Goal: Task Accomplishment & Management: Use online tool/utility

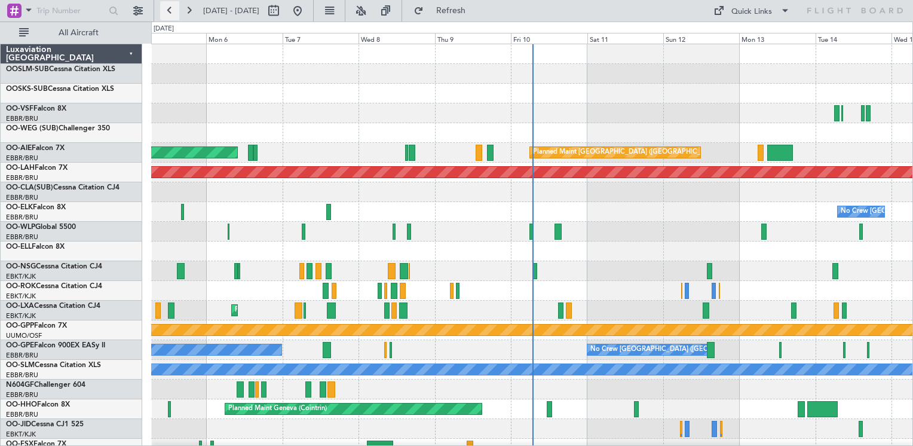
click at [167, 19] on button at bounding box center [169, 10] width 19 height 19
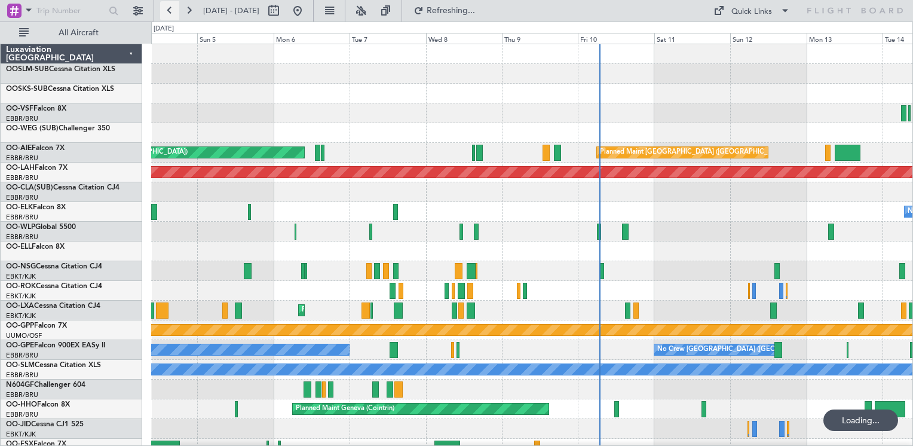
click at [167, 19] on button at bounding box center [169, 10] width 19 height 19
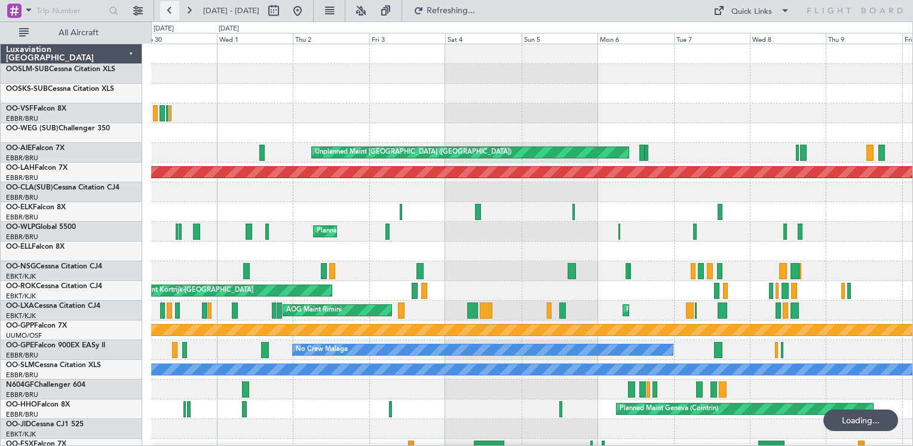
click at [167, 19] on button at bounding box center [169, 10] width 19 height 19
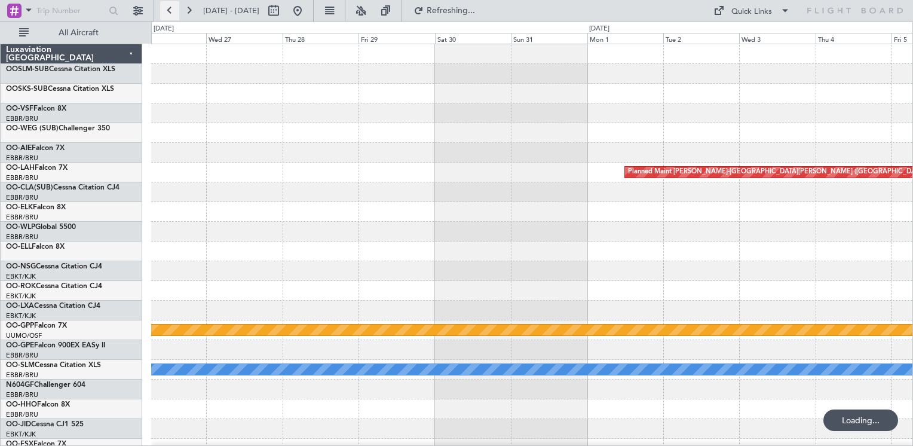
click at [167, 19] on button at bounding box center [169, 10] width 19 height 19
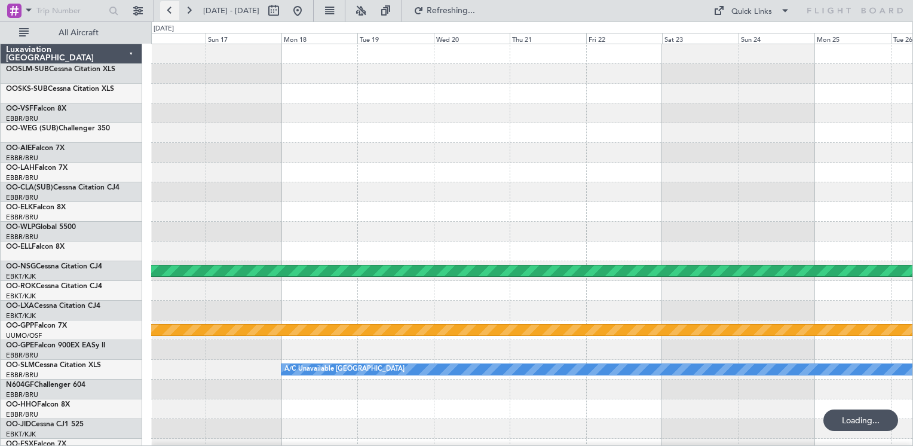
click at [167, 19] on button at bounding box center [169, 10] width 19 height 19
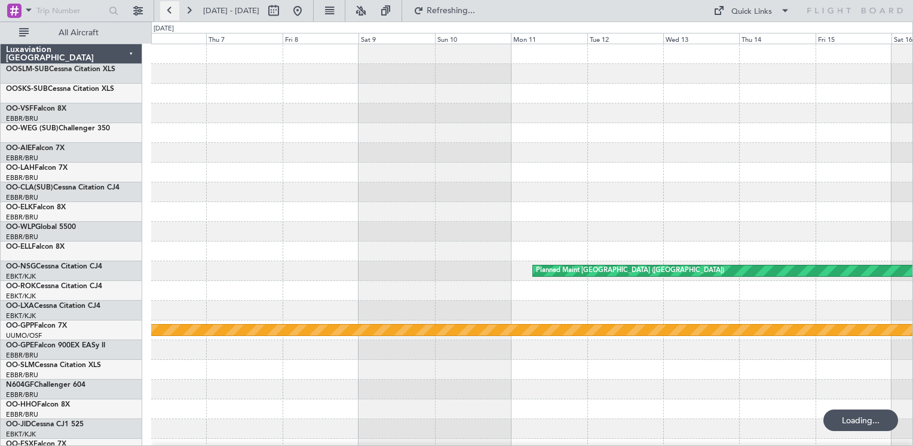
click at [167, 19] on button at bounding box center [169, 10] width 19 height 19
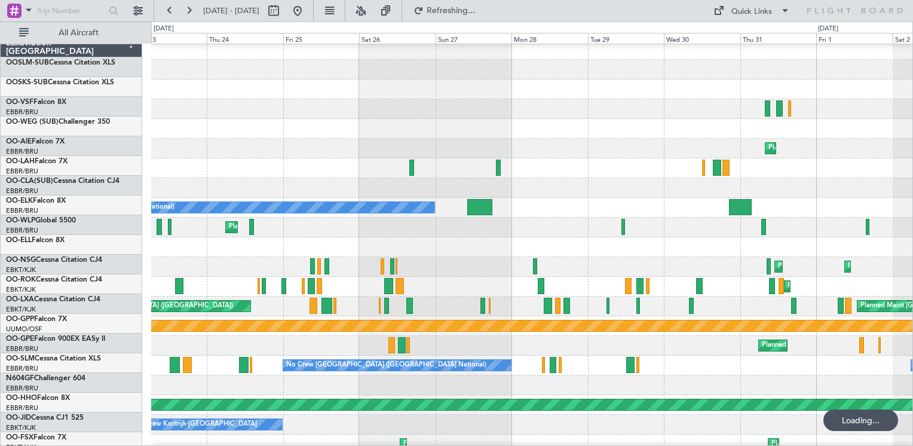
scroll to position [4, 0]
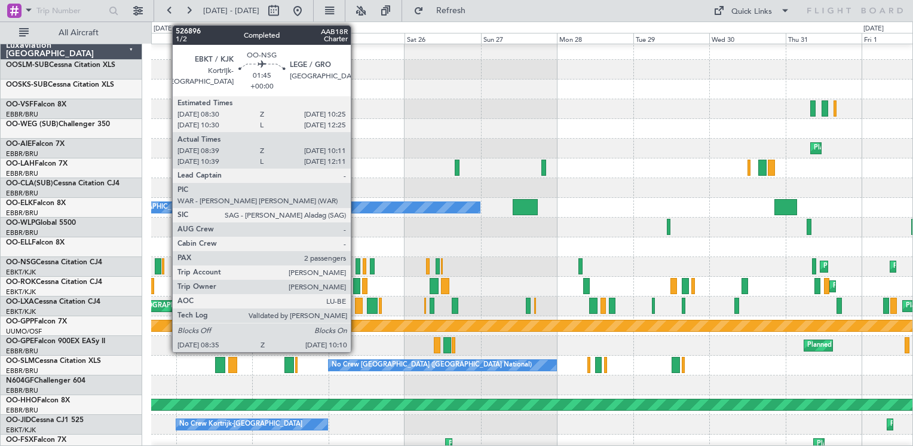
click at [356, 265] on div at bounding box center [357, 266] width 5 height 16
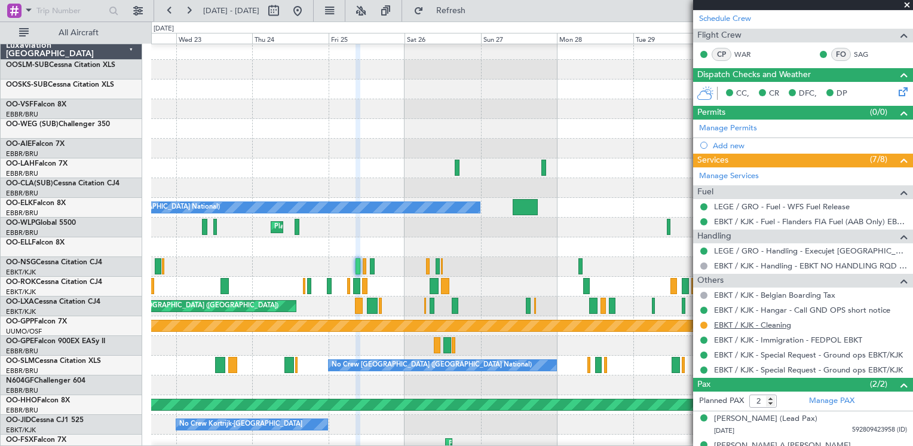
scroll to position [196, 0]
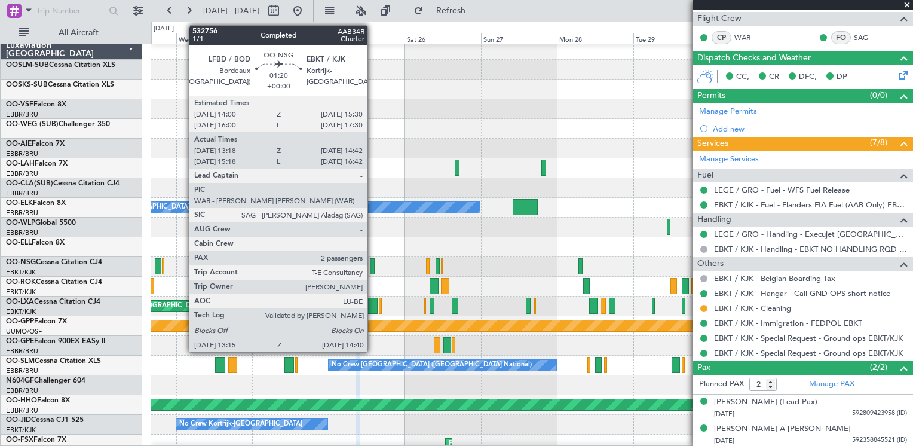
click at [373, 266] on div at bounding box center [372, 266] width 5 height 16
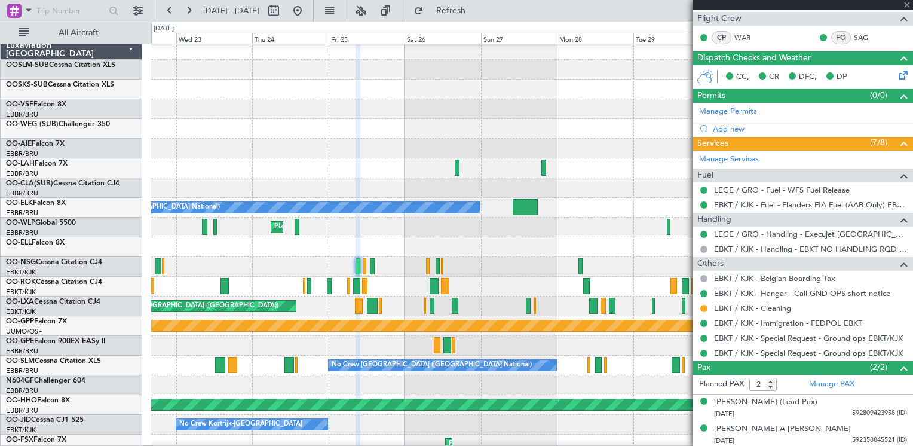
type input "13:23"
type input "14:37"
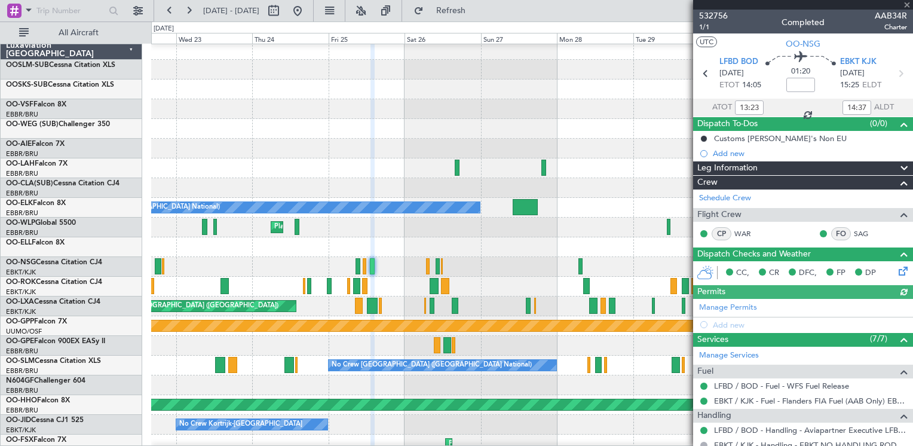
scroll to position [60, 0]
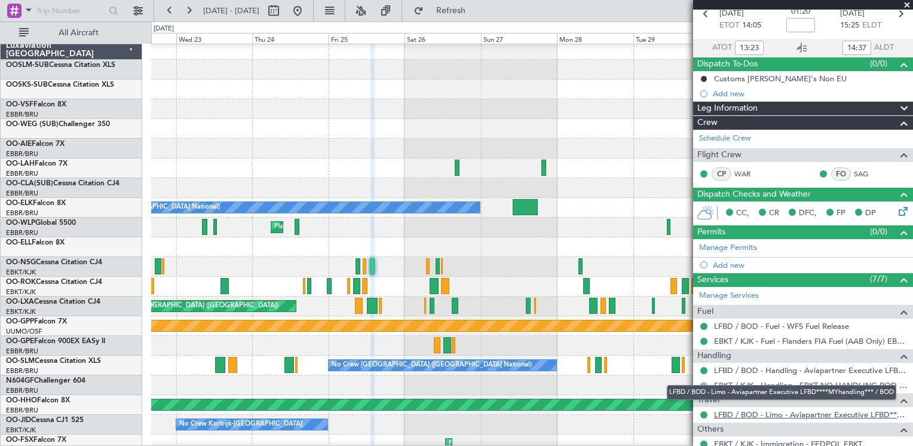
click at [810, 415] on link "LFBD / BOD - Limo - Aviapartner Executive LFBD****MYhandling*** / BOD" at bounding box center [810, 414] width 193 height 10
